Goal: Find specific page/section: Find specific page/section

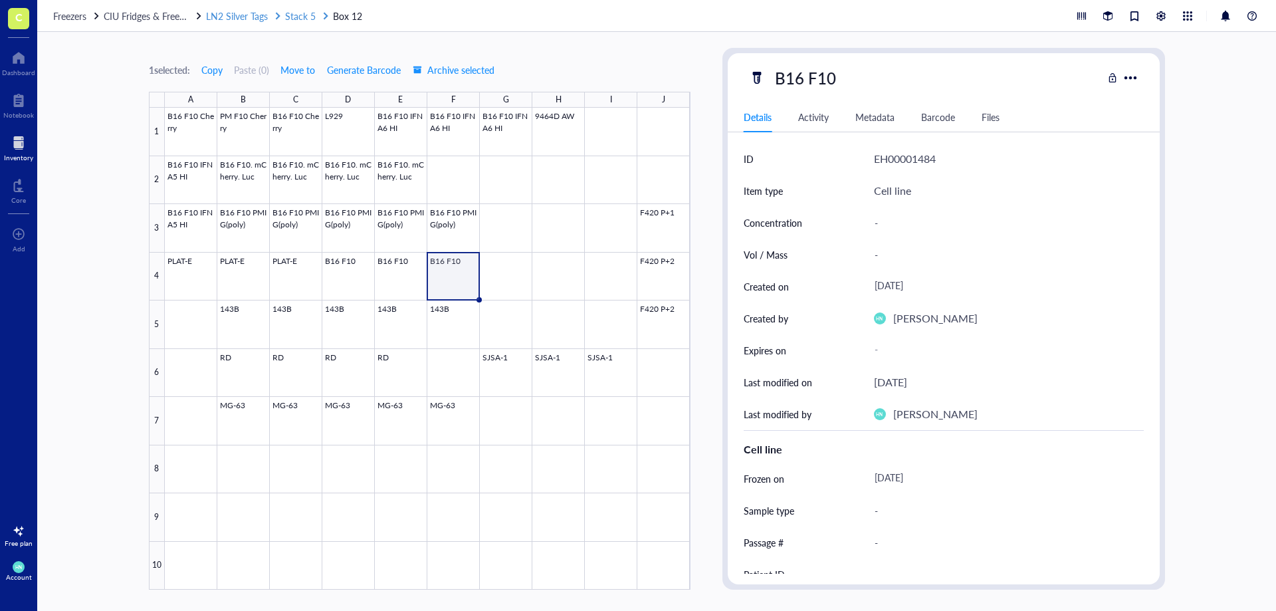
click at [302, 17] on span "Stack 5" at bounding box center [300, 15] width 31 height 13
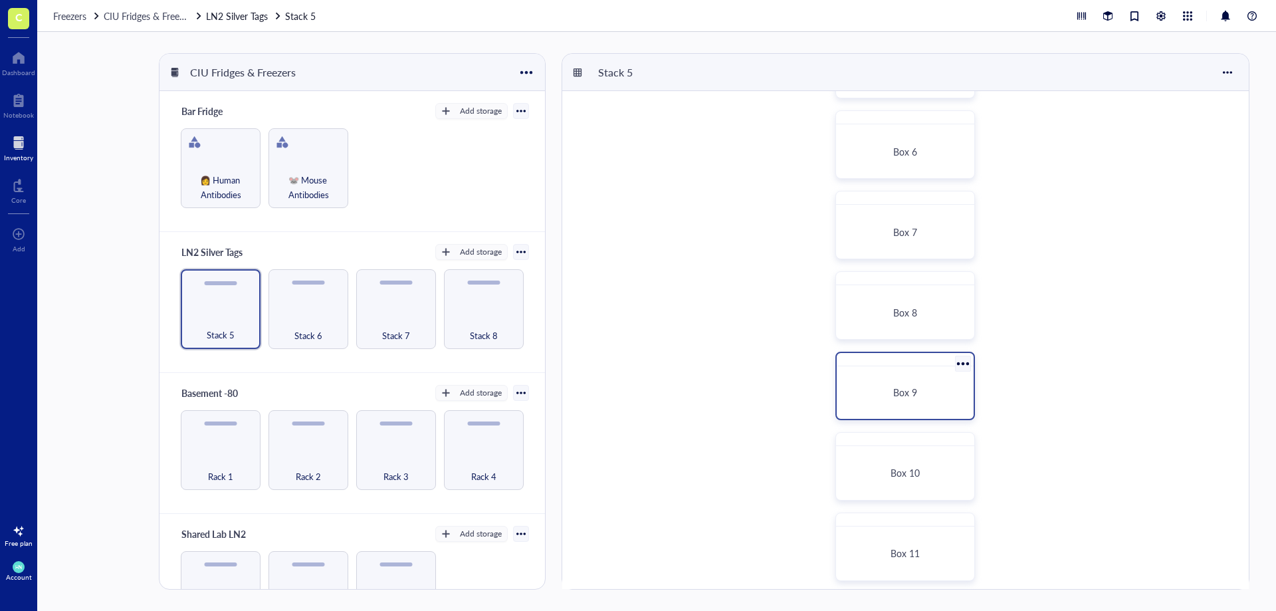
scroll to position [567, 0]
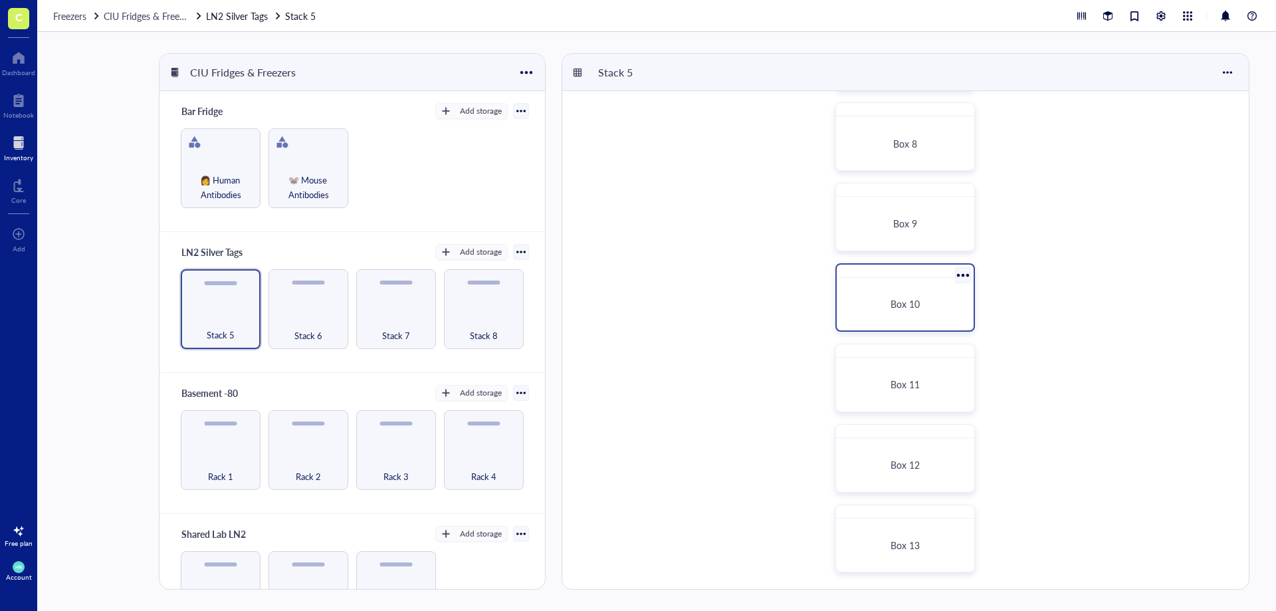
click at [900, 308] on span "Box 10" at bounding box center [904, 303] width 29 height 13
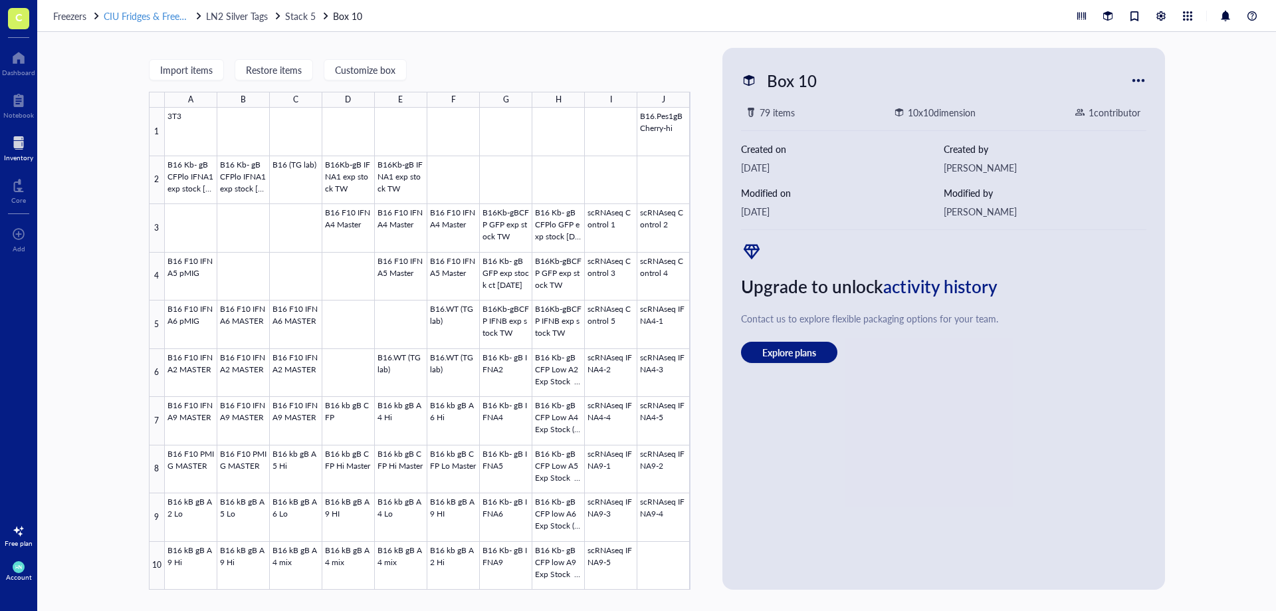
click at [130, 16] on span "CIU Fridges & Freezers" at bounding box center [150, 15] width 92 height 13
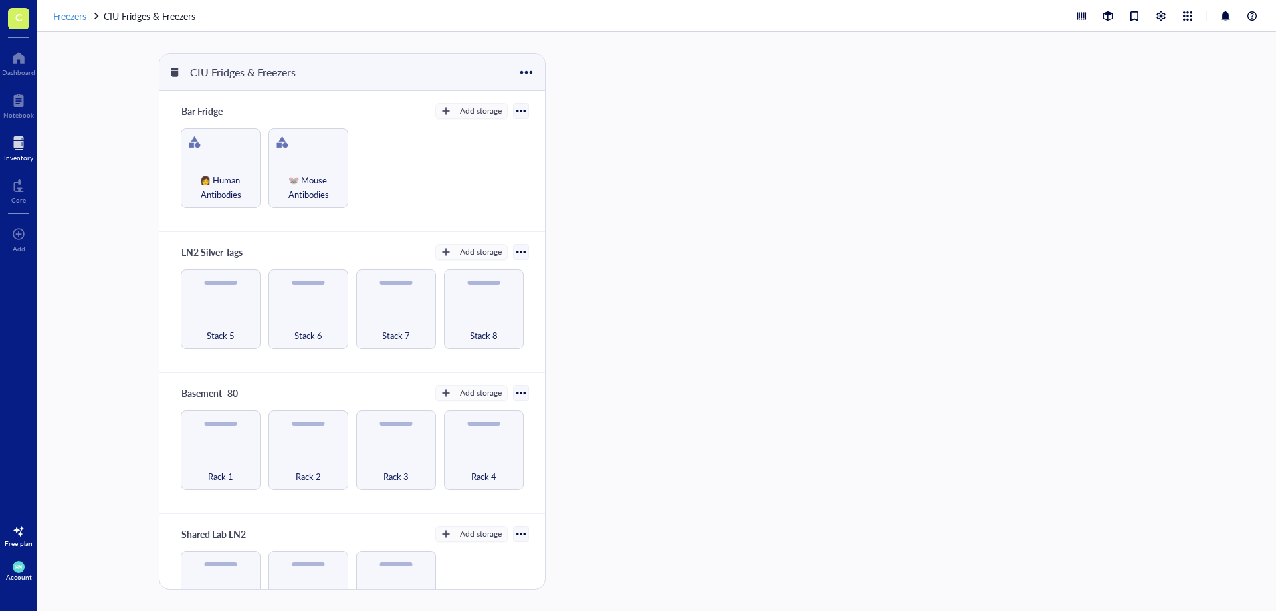
click at [73, 20] on span "Freezers" at bounding box center [69, 15] width 33 height 13
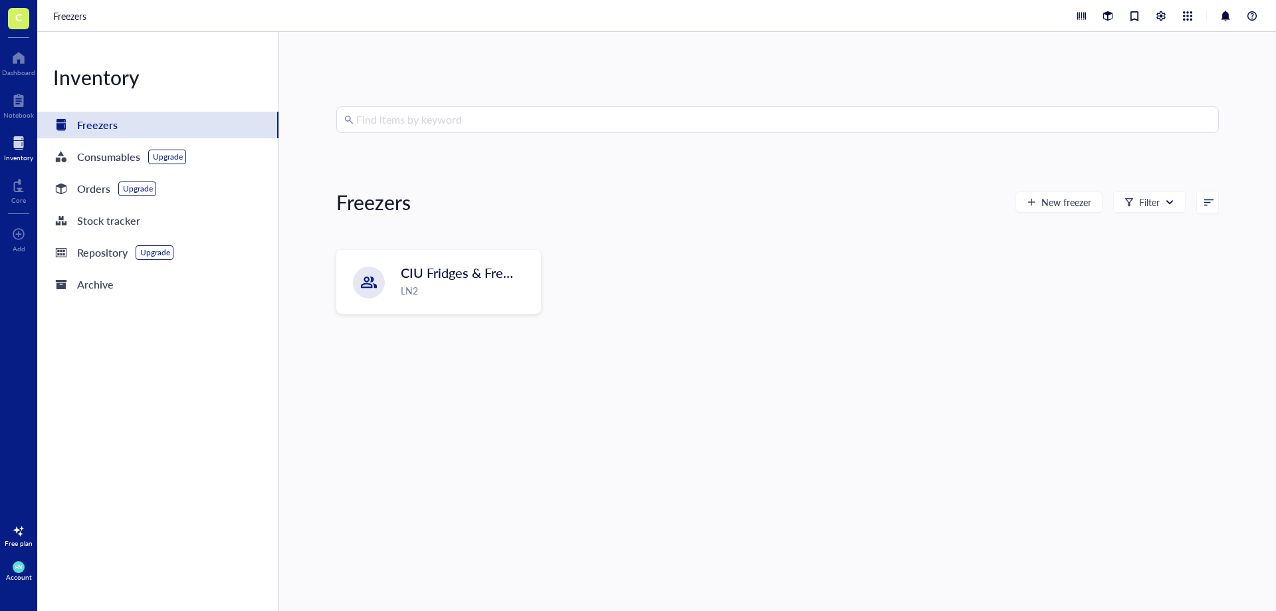
click at [407, 120] on input "search" at bounding box center [783, 119] width 855 height 25
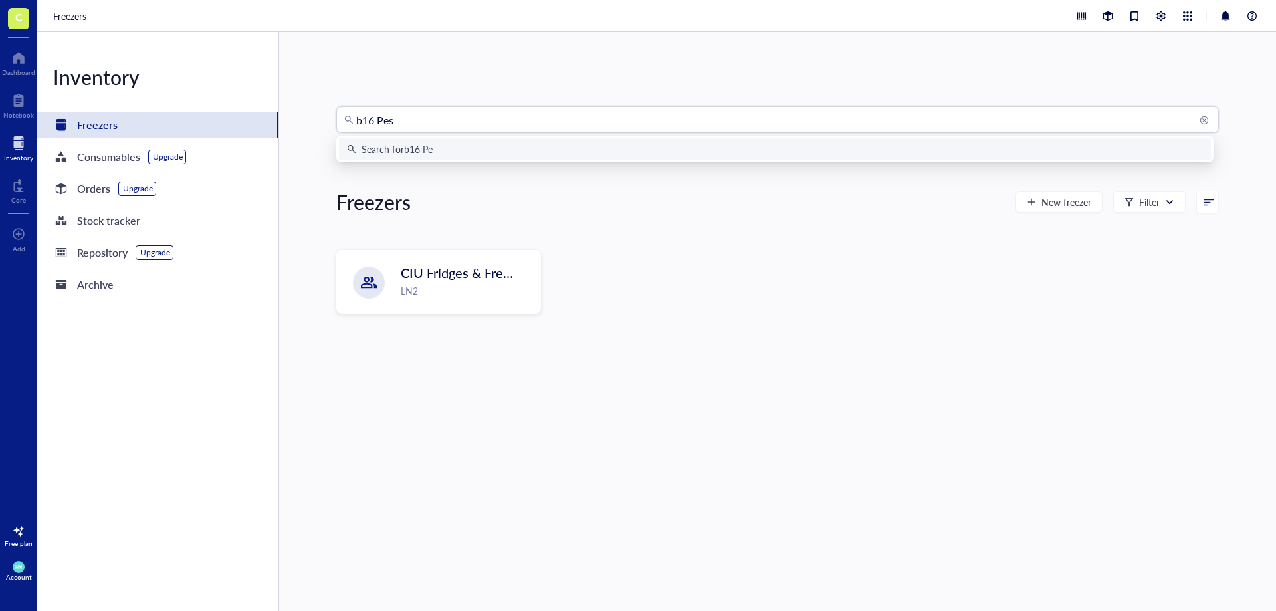
type input "b16 Pes1"
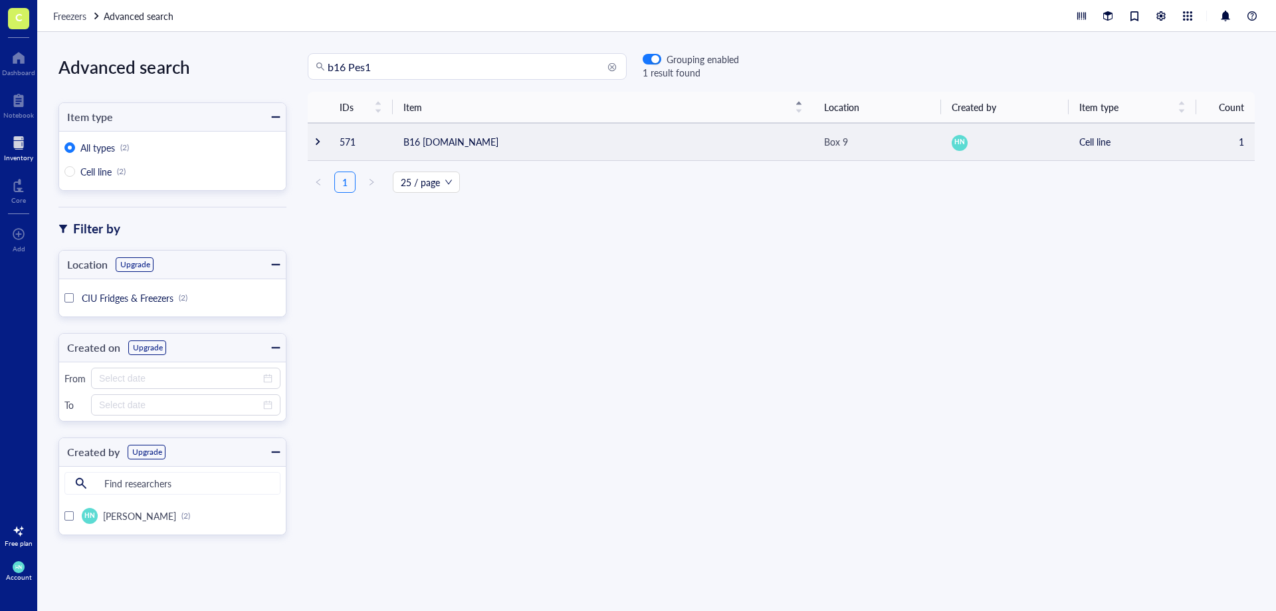
click at [425, 141] on td "B16 [DOMAIN_NAME]" at bounding box center [603, 141] width 421 height 37
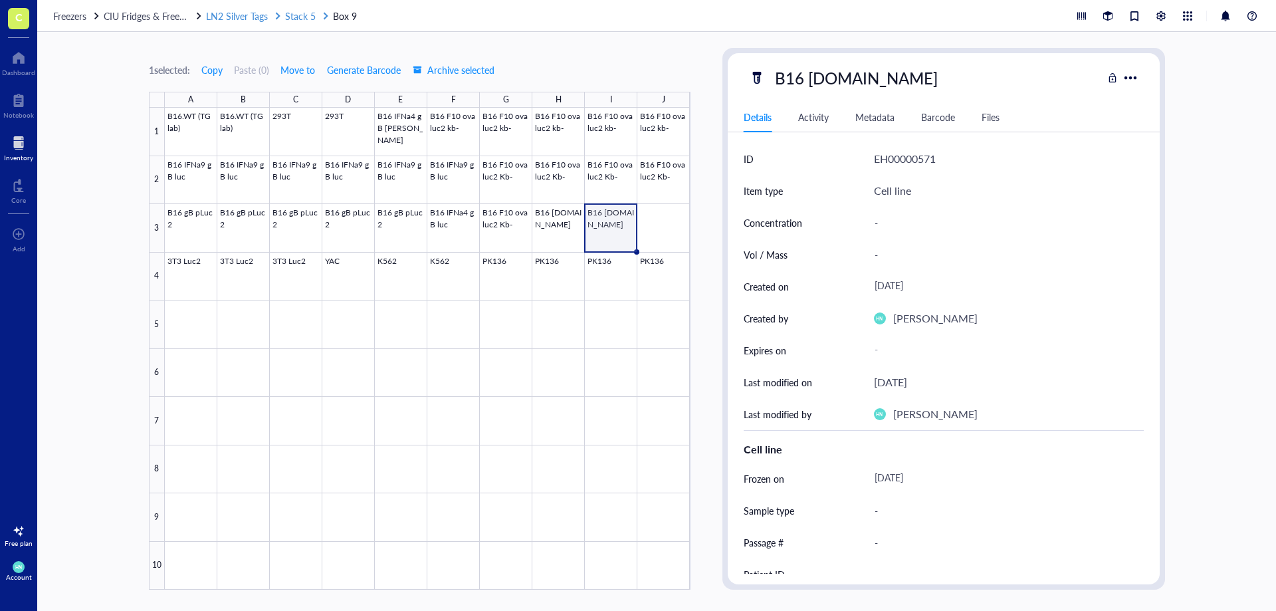
click at [288, 19] on span "Stack 5" at bounding box center [300, 15] width 31 height 13
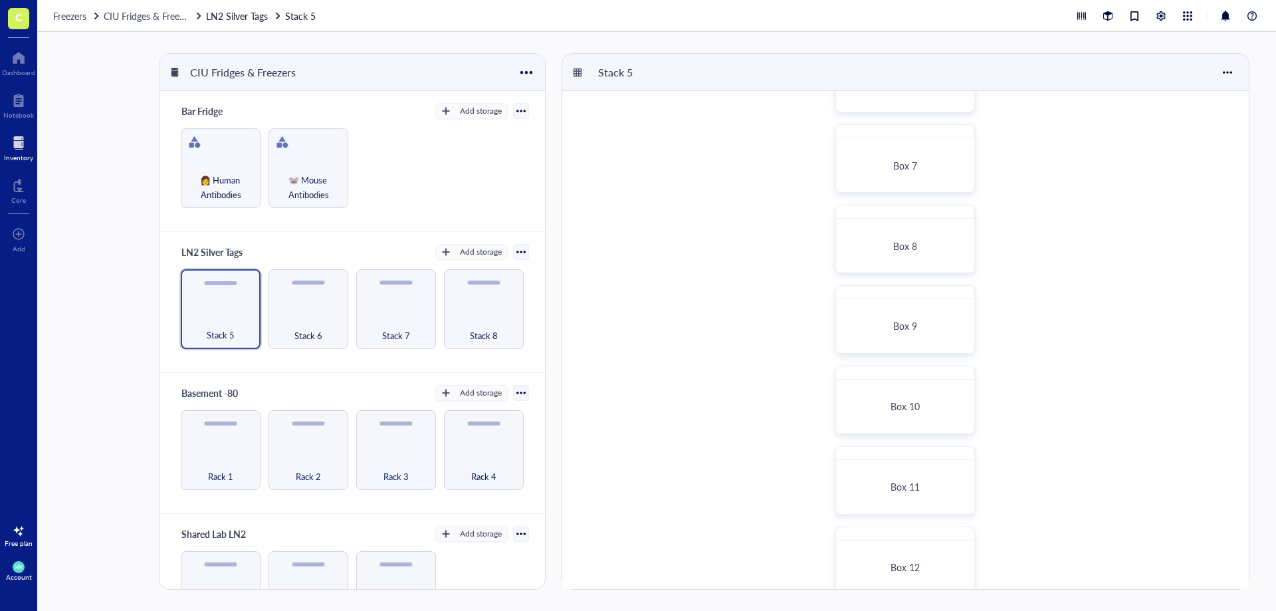
scroll to position [567, 0]
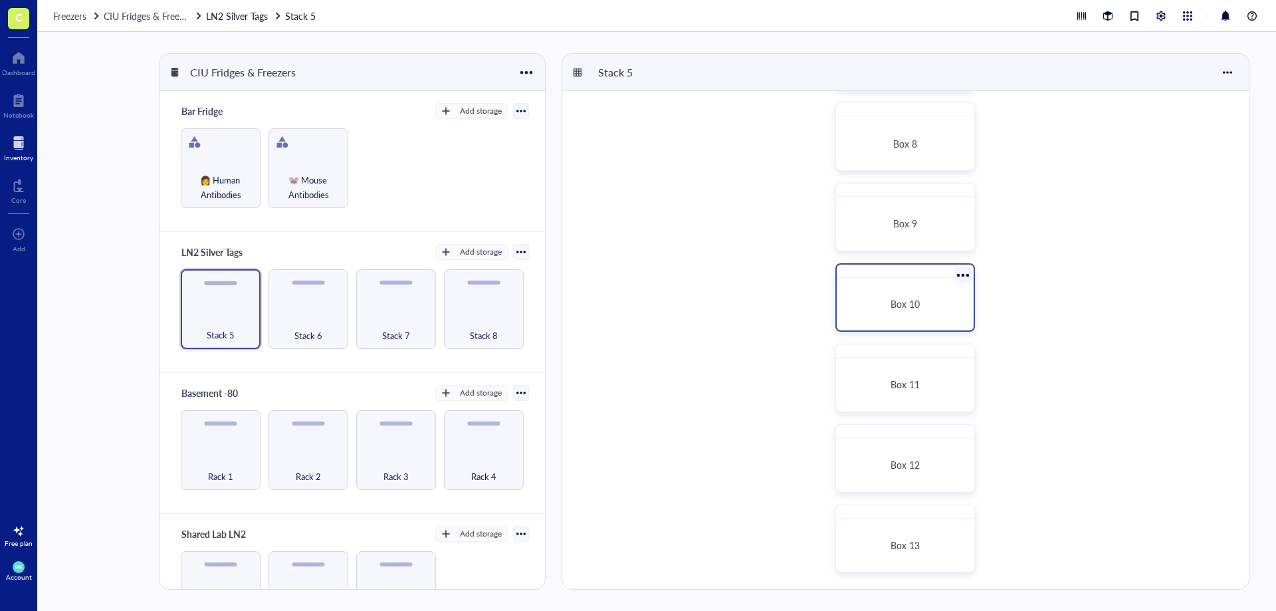
click at [902, 299] on span "Box 10" at bounding box center [904, 303] width 29 height 13
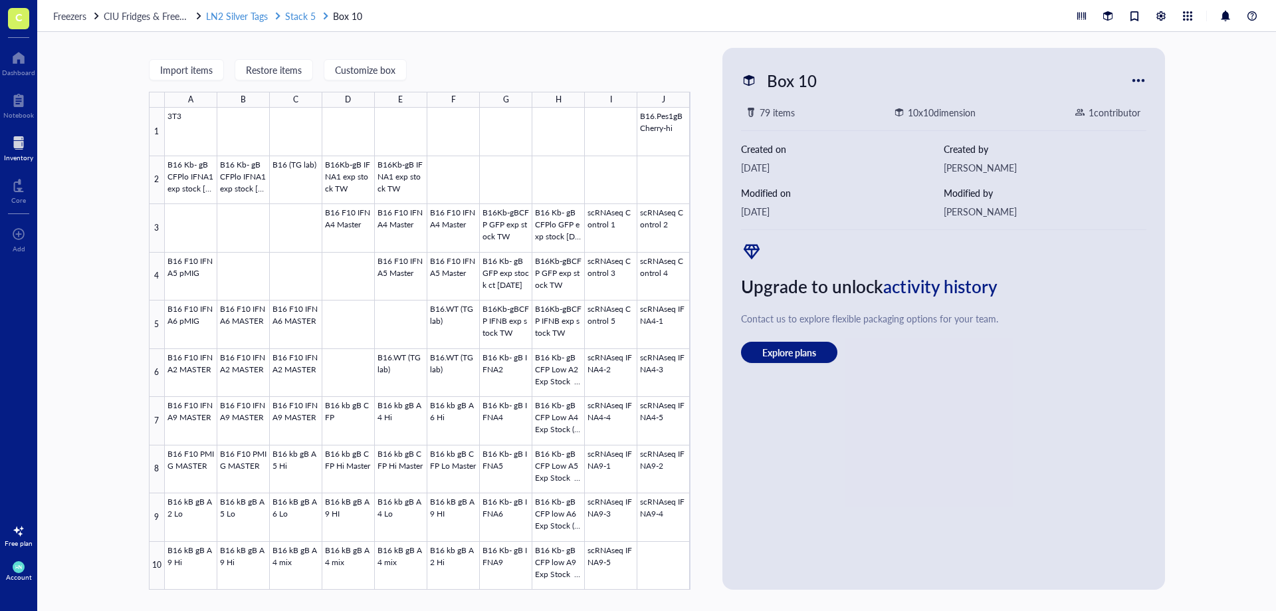
click at [298, 14] on span "Stack 5" at bounding box center [300, 15] width 31 height 13
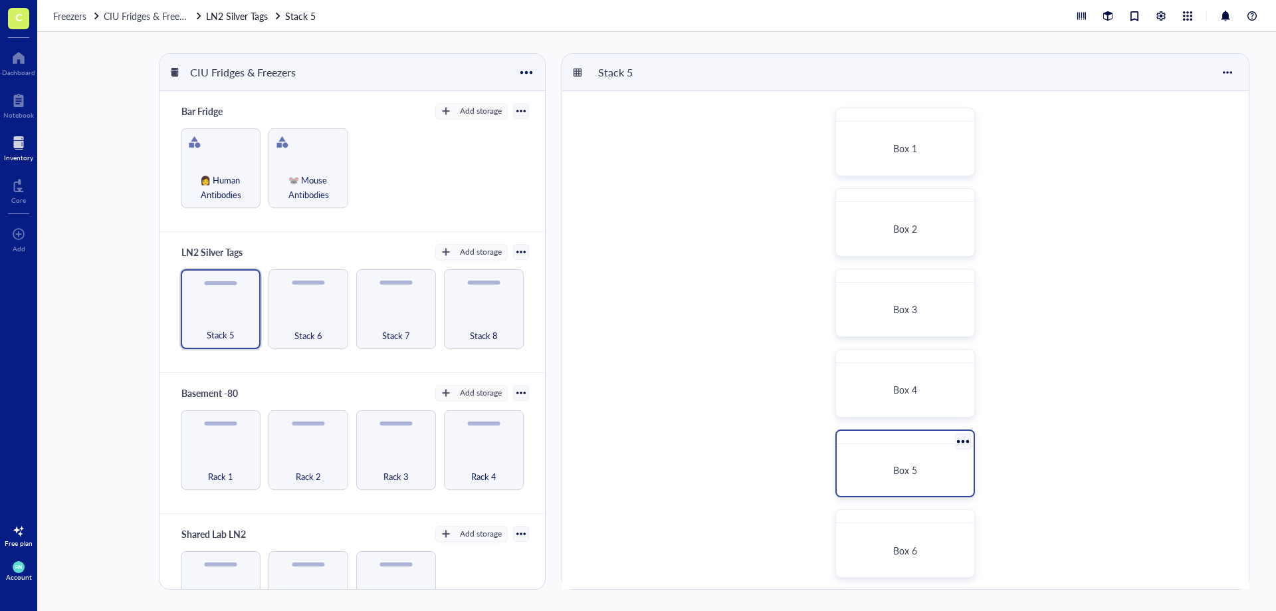
click at [928, 469] on div "Box 5" at bounding box center [905, 470] width 105 height 12
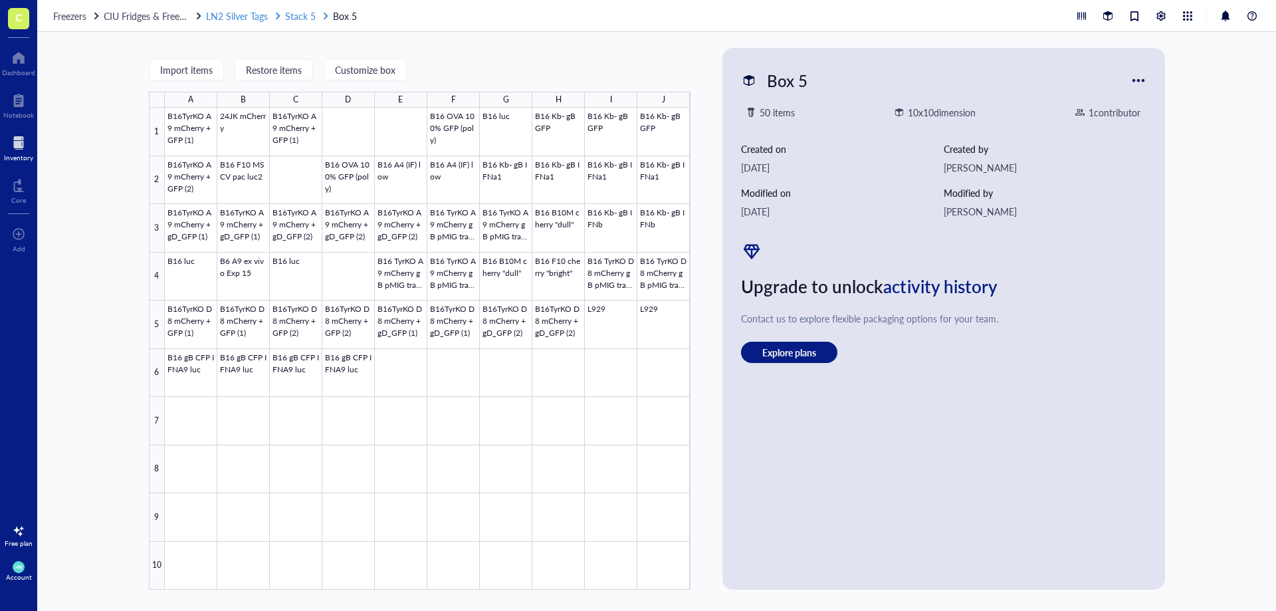
click at [297, 15] on span "Stack 5" at bounding box center [300, 15] width 31 height 13
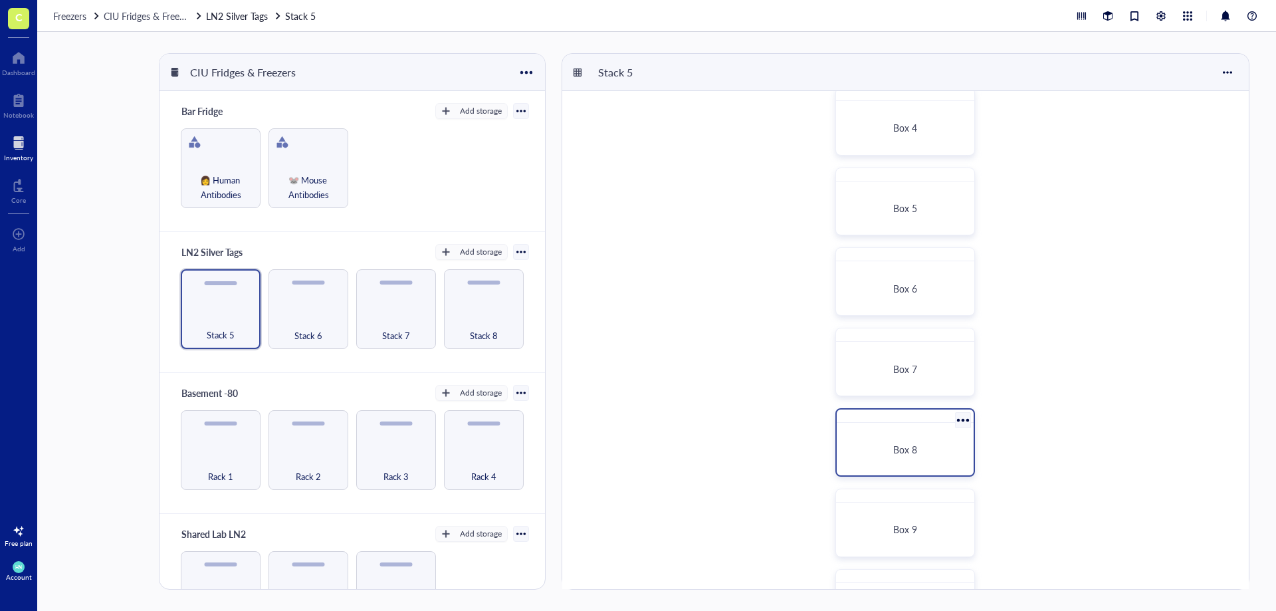
scroll to position [266, 0]
click at [924, 459] on div "Box 8" at bounding box center [905, 445] width 126 height 42
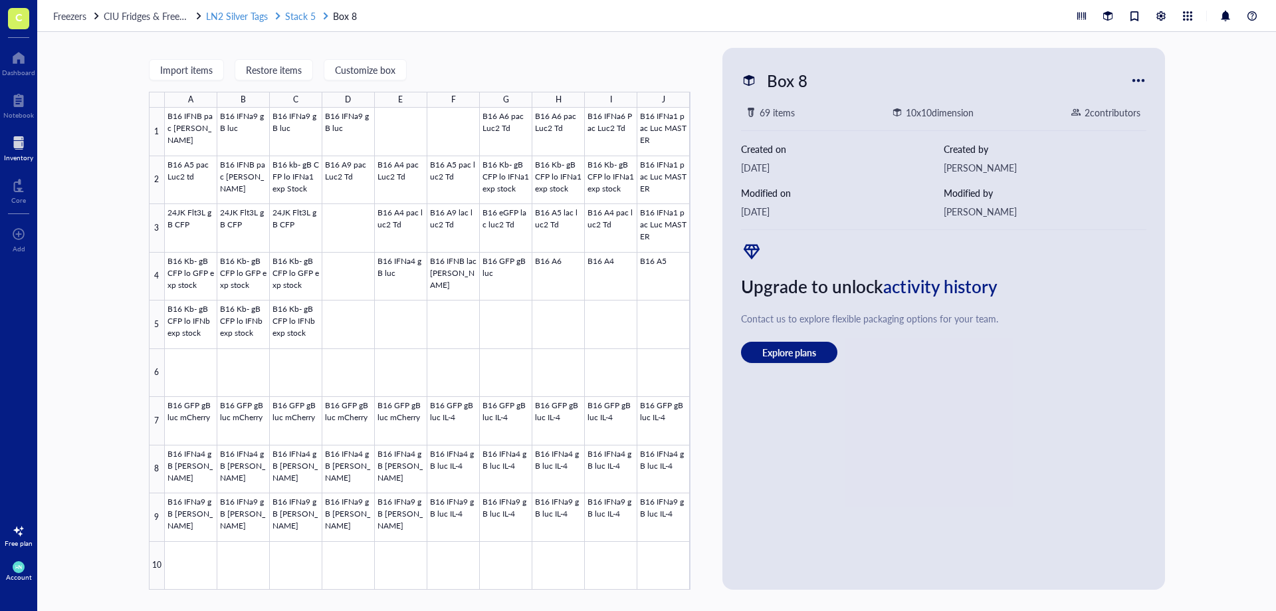
click at [298, 15] on span "Stack 5" at bounding box center [300, 15] width 31 height 13
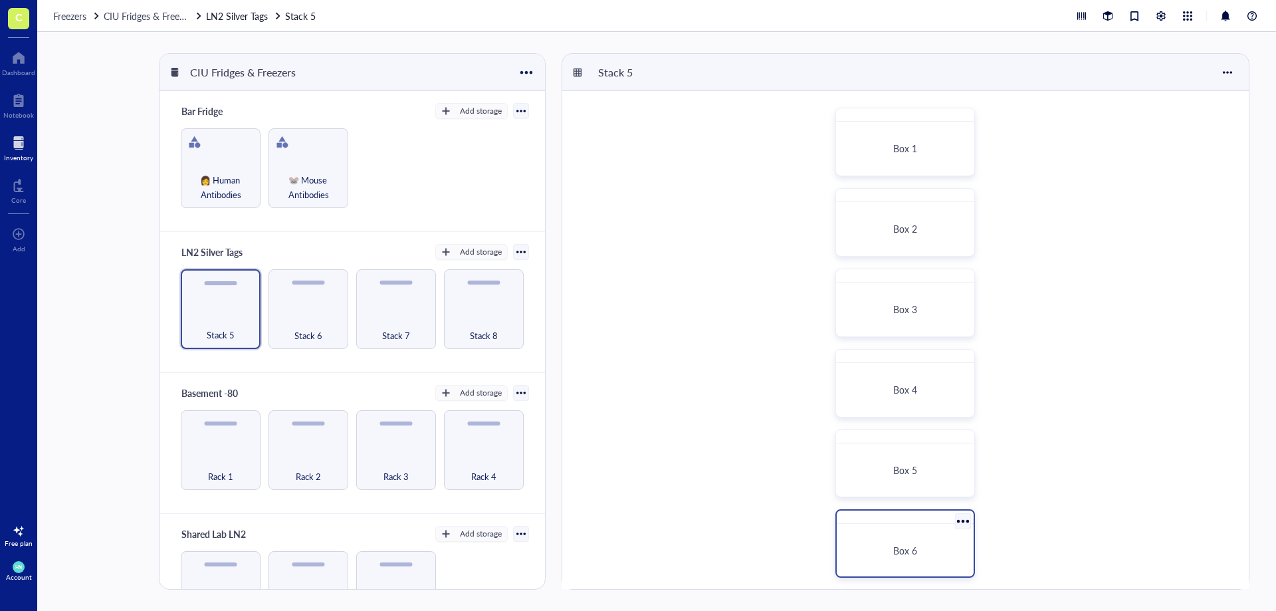
click at [890, 550] on div "Box 6" at bounding box center [905, 550] width 105 height 12
